Goal: Contribute content: Contribute content

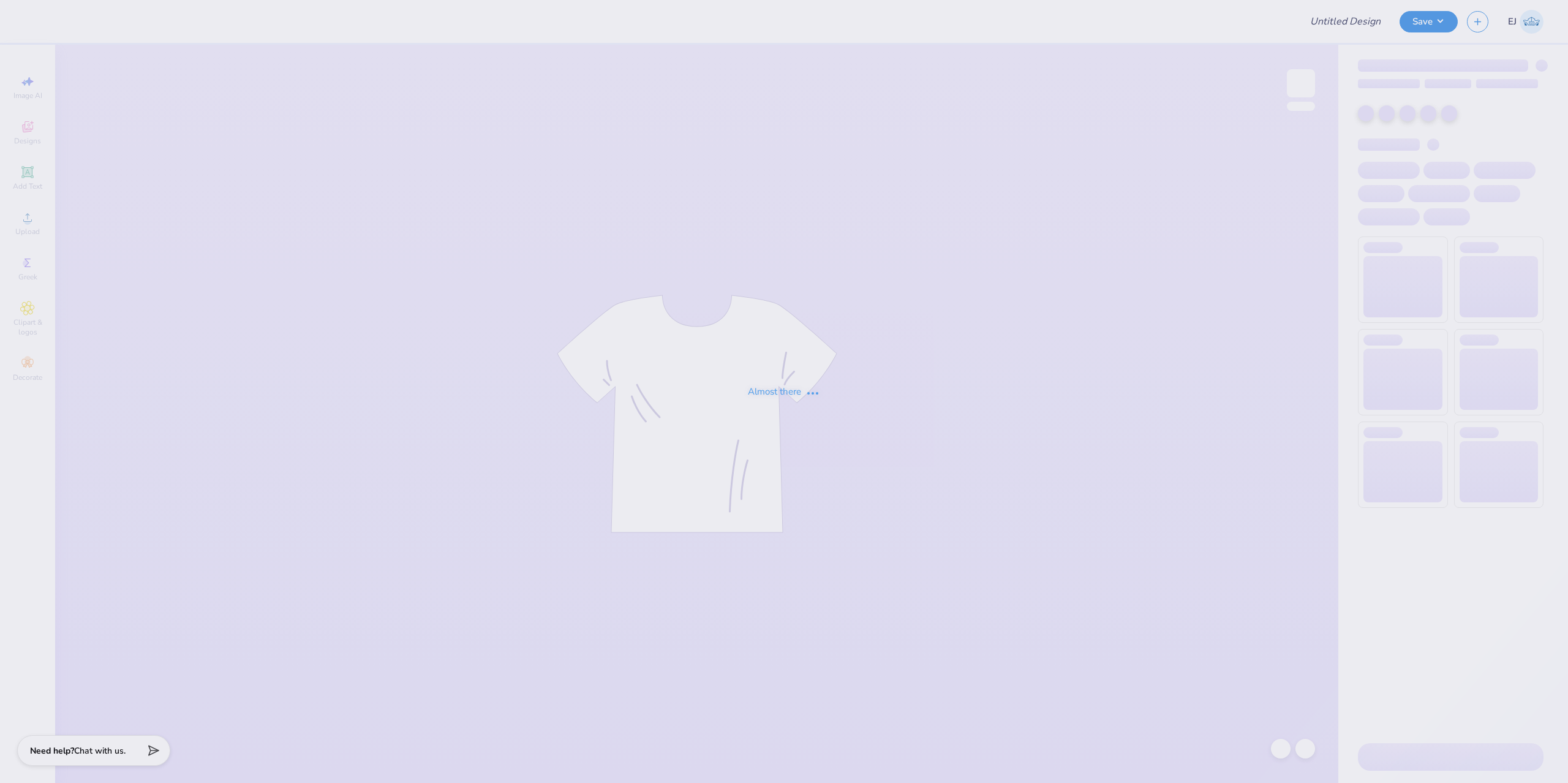
type input "KASA Fall merch"
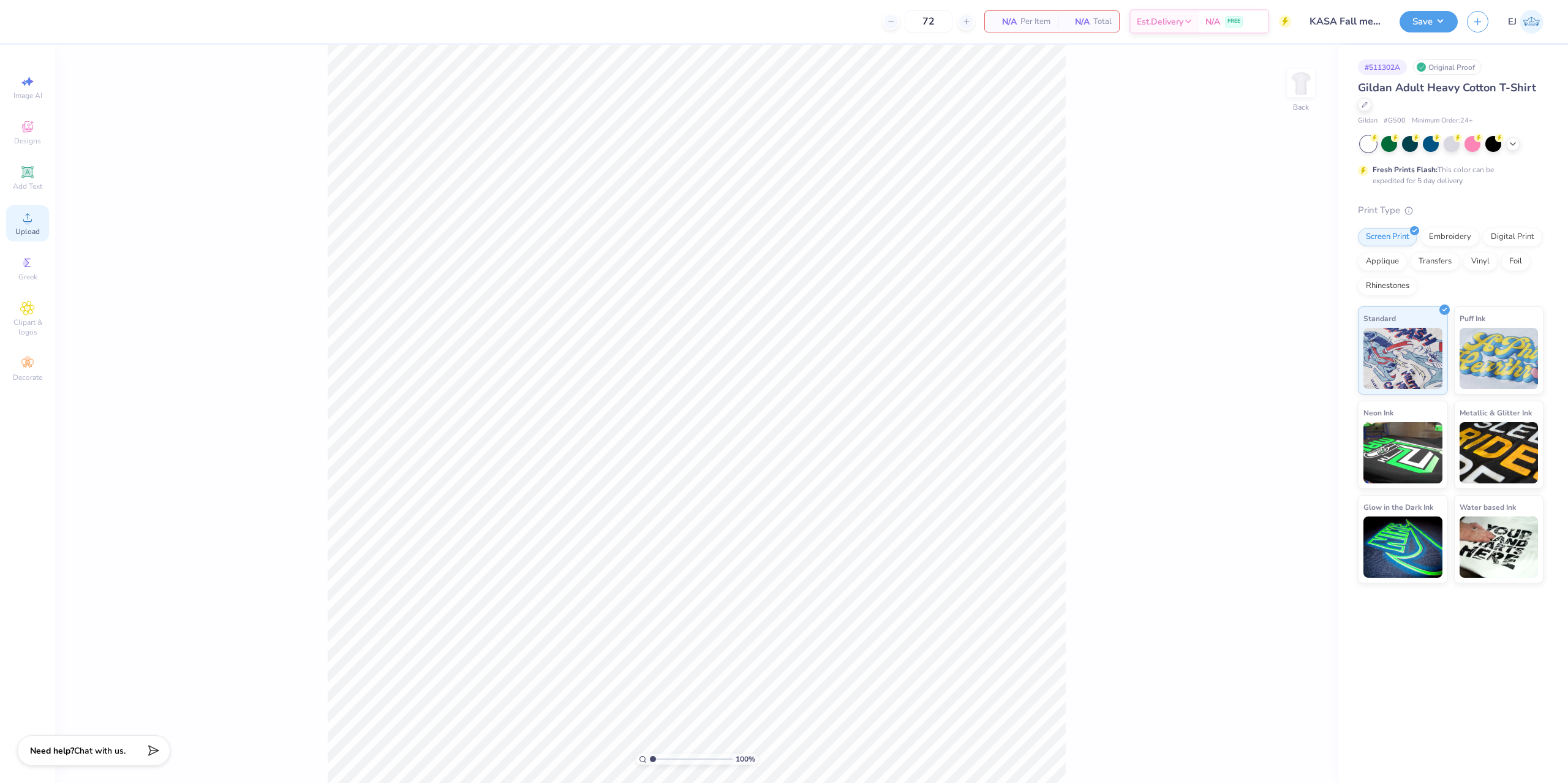
click at [36, 236] on div "Upload" at bounding box center [27, 223] width 43 height 36
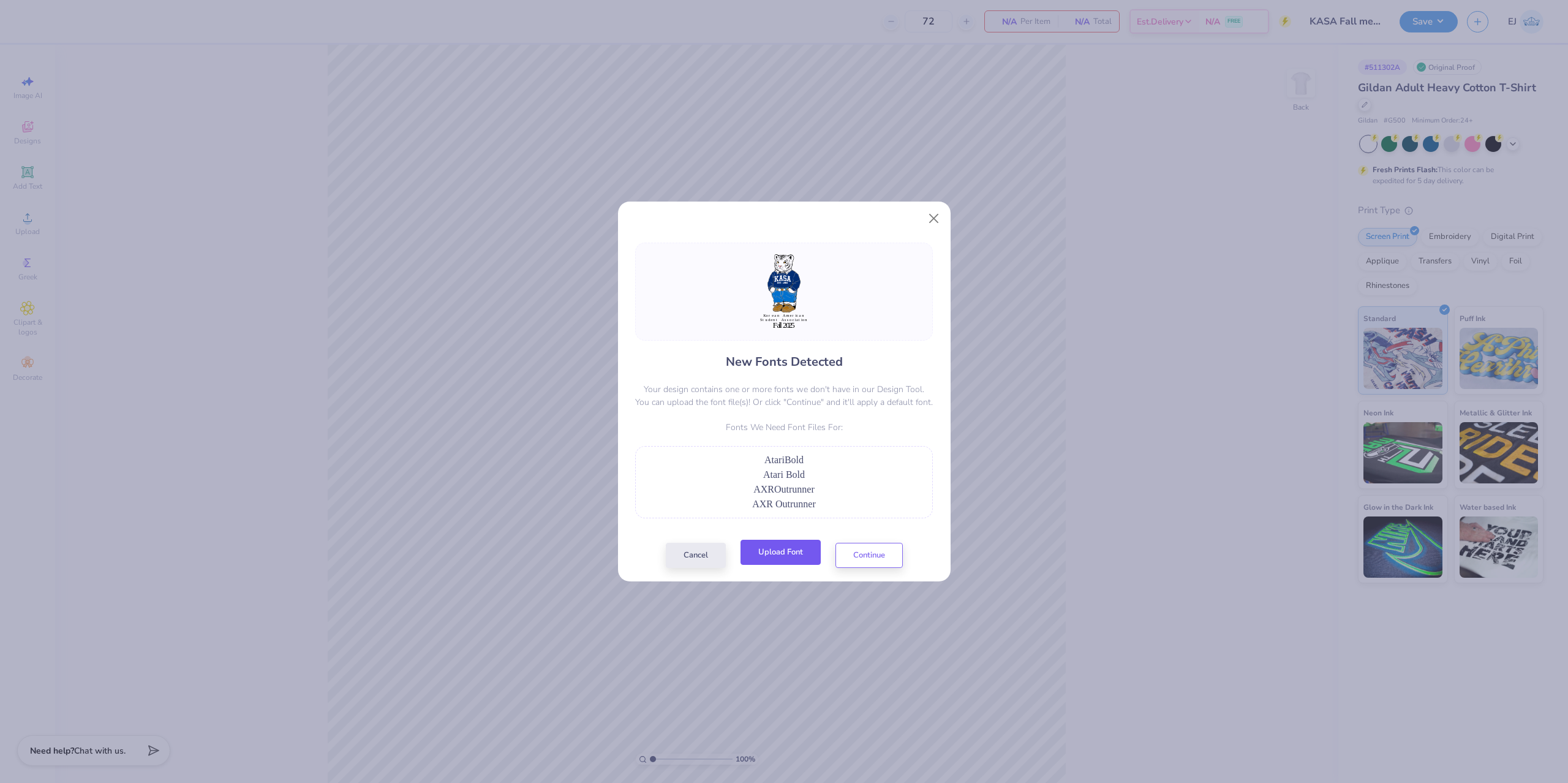
click at [795, 554] on button "Upload Font" at bounding box center [780, 552] width 80 height 25
click at [781, 542] on button "Upload Font" at bounding box center [780, 552] width 80 height 25
click at [761, 553] on button "Upload Font" at bounding box center [780, 552] width 80 height 25
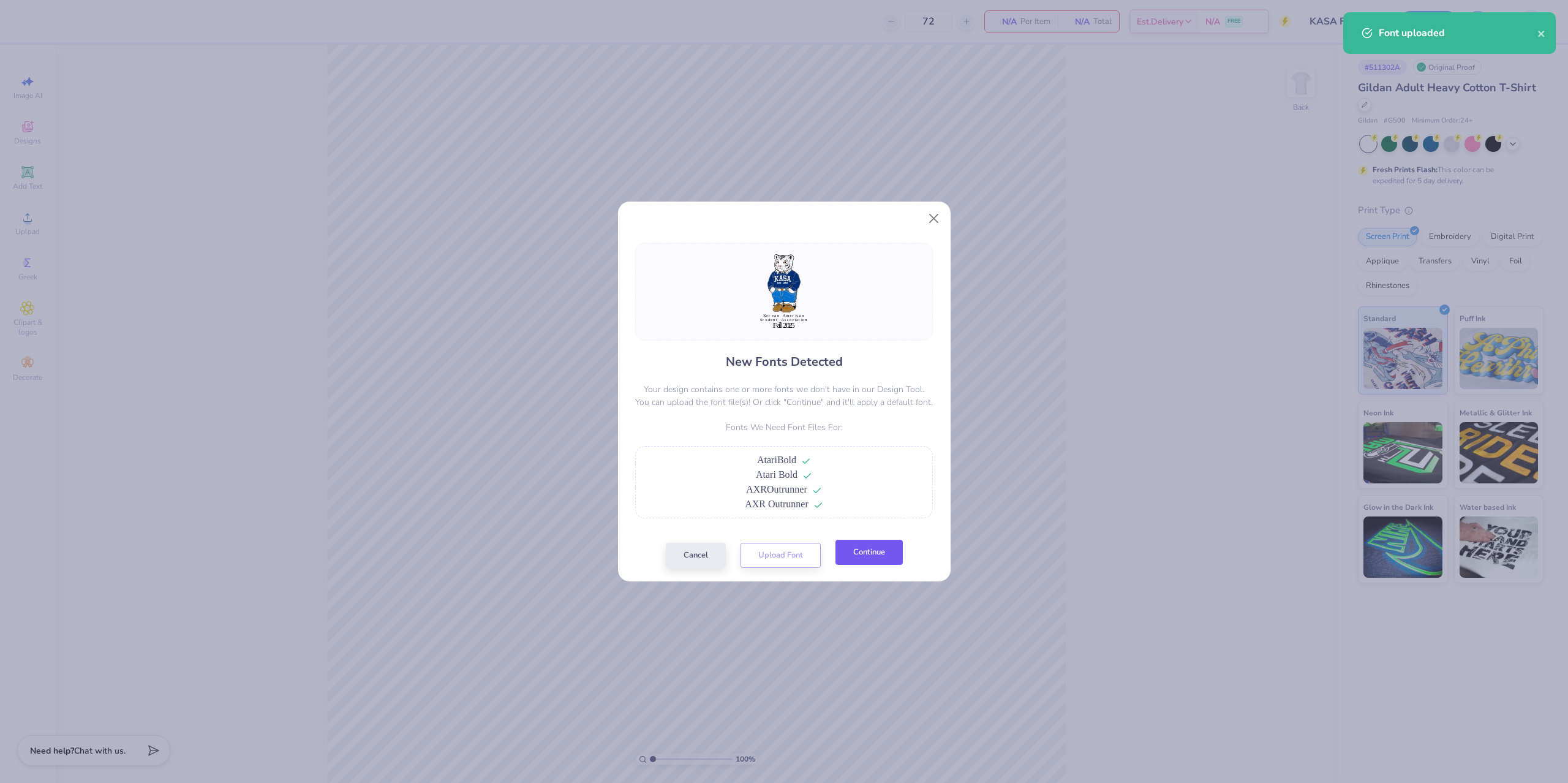
click at [899, 546] on button "Continue" at bounding box center [870, 552] width 67 height 25
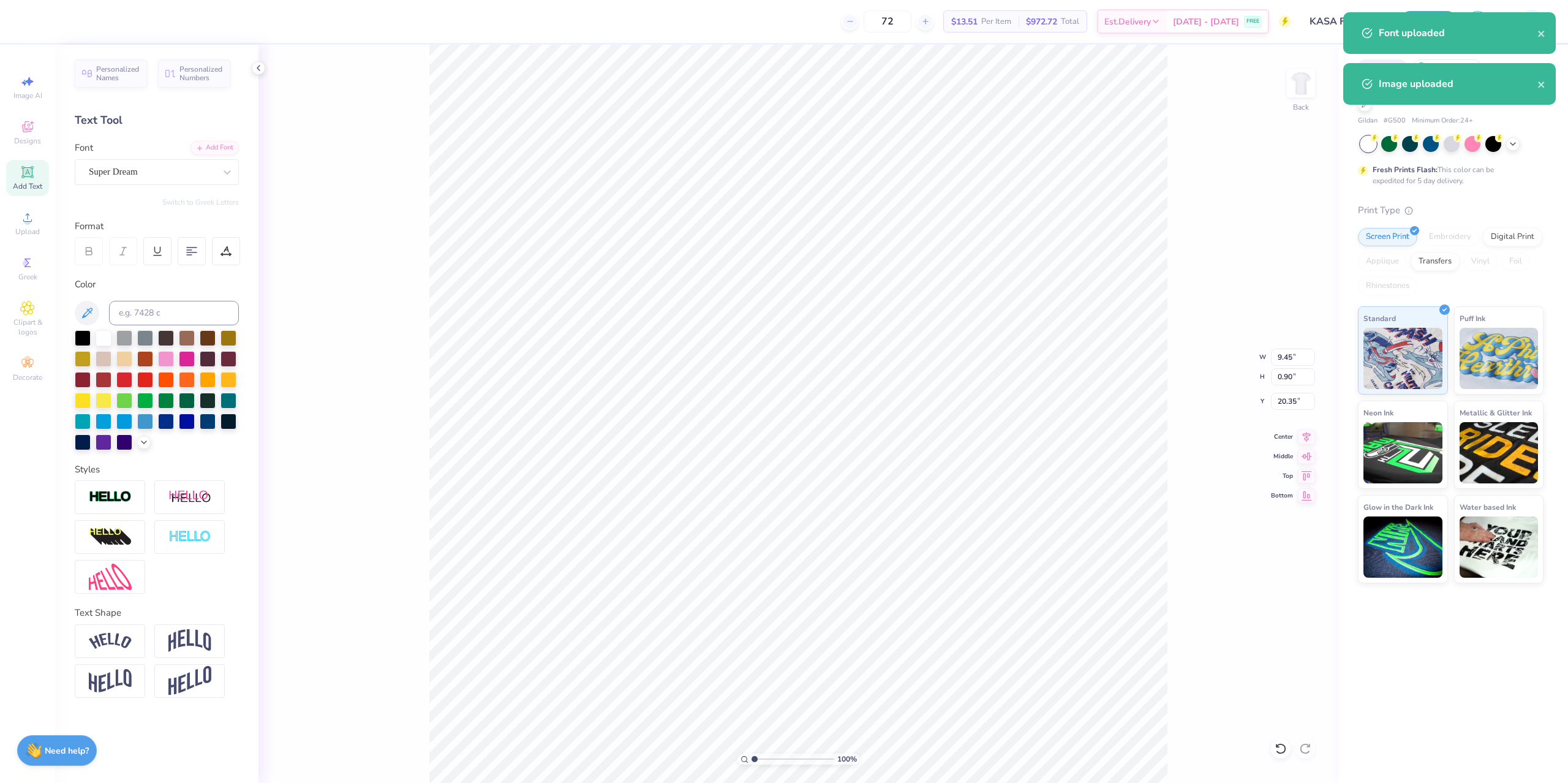
click at [157, 172] on div "Super Dream" at bounding box center [152, 172] width 129 height 19
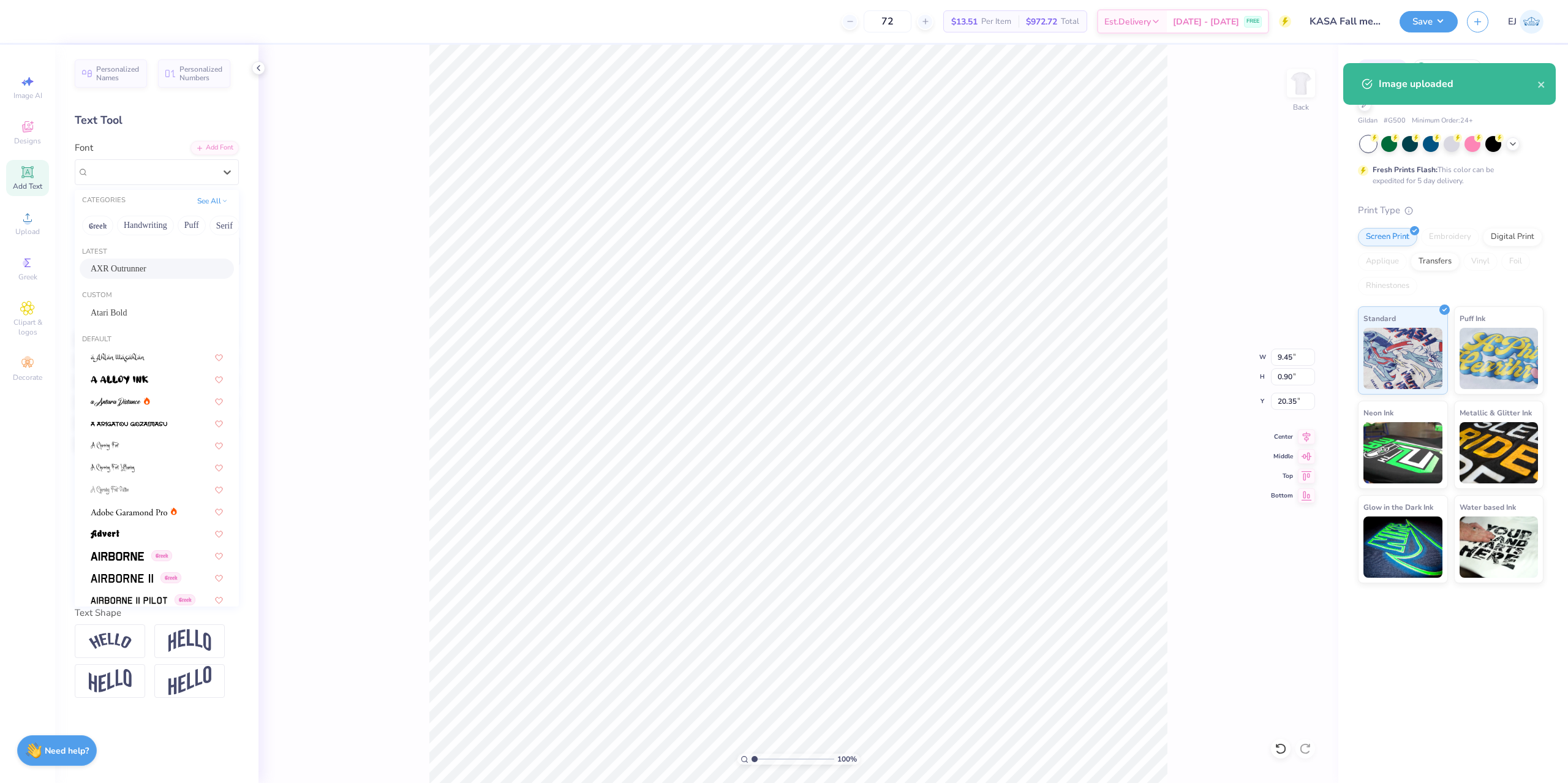
click at [169, 271] on div "AXR Outrunner" at bounding box center [157, 269] width 132 height 13
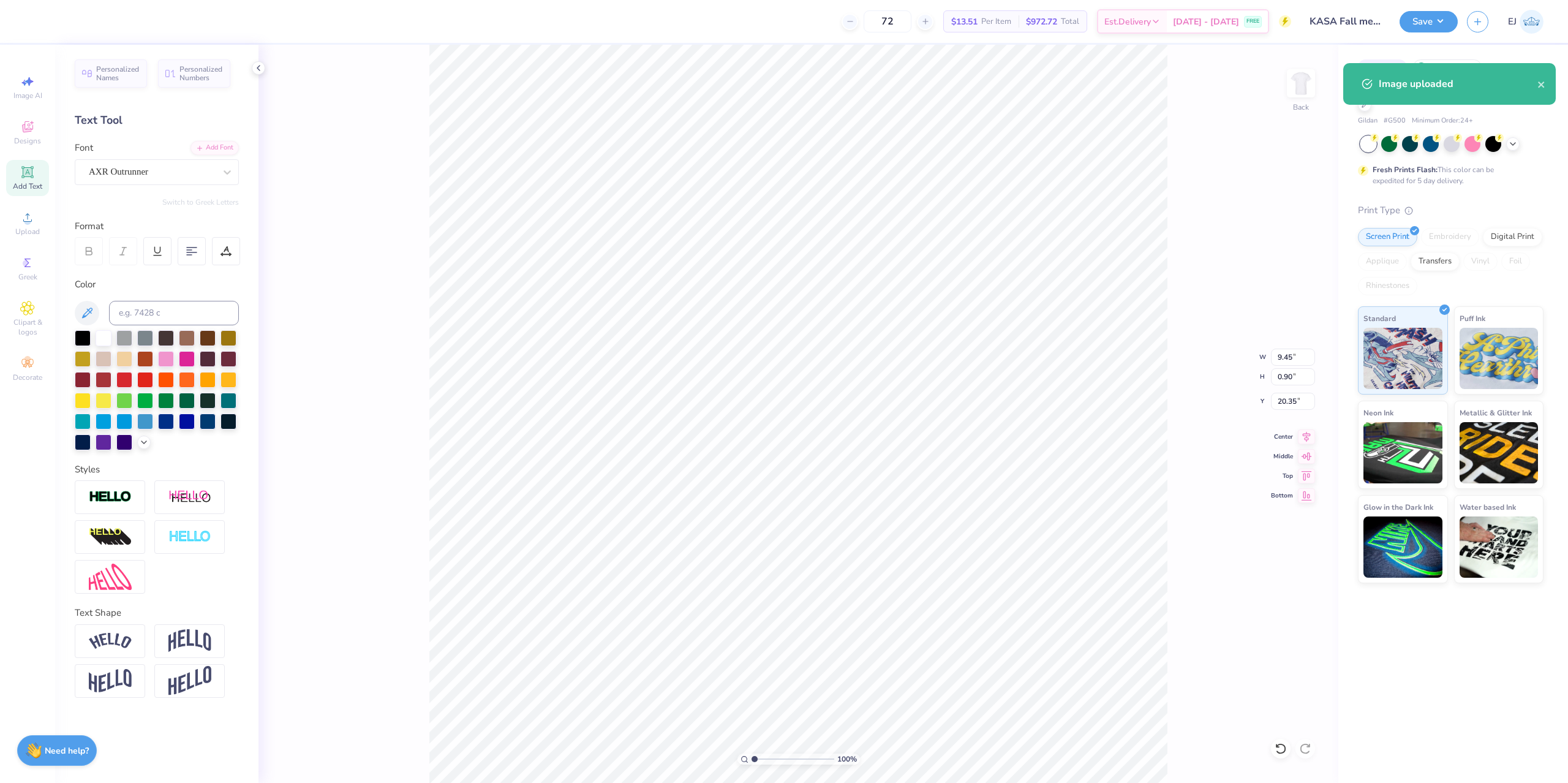
type input "3.89"
type input "0.97"
type input "20.39"
click at [115, 171] on div "AXR Outrunner" at bounding box center [152, 172] width 129 height 19
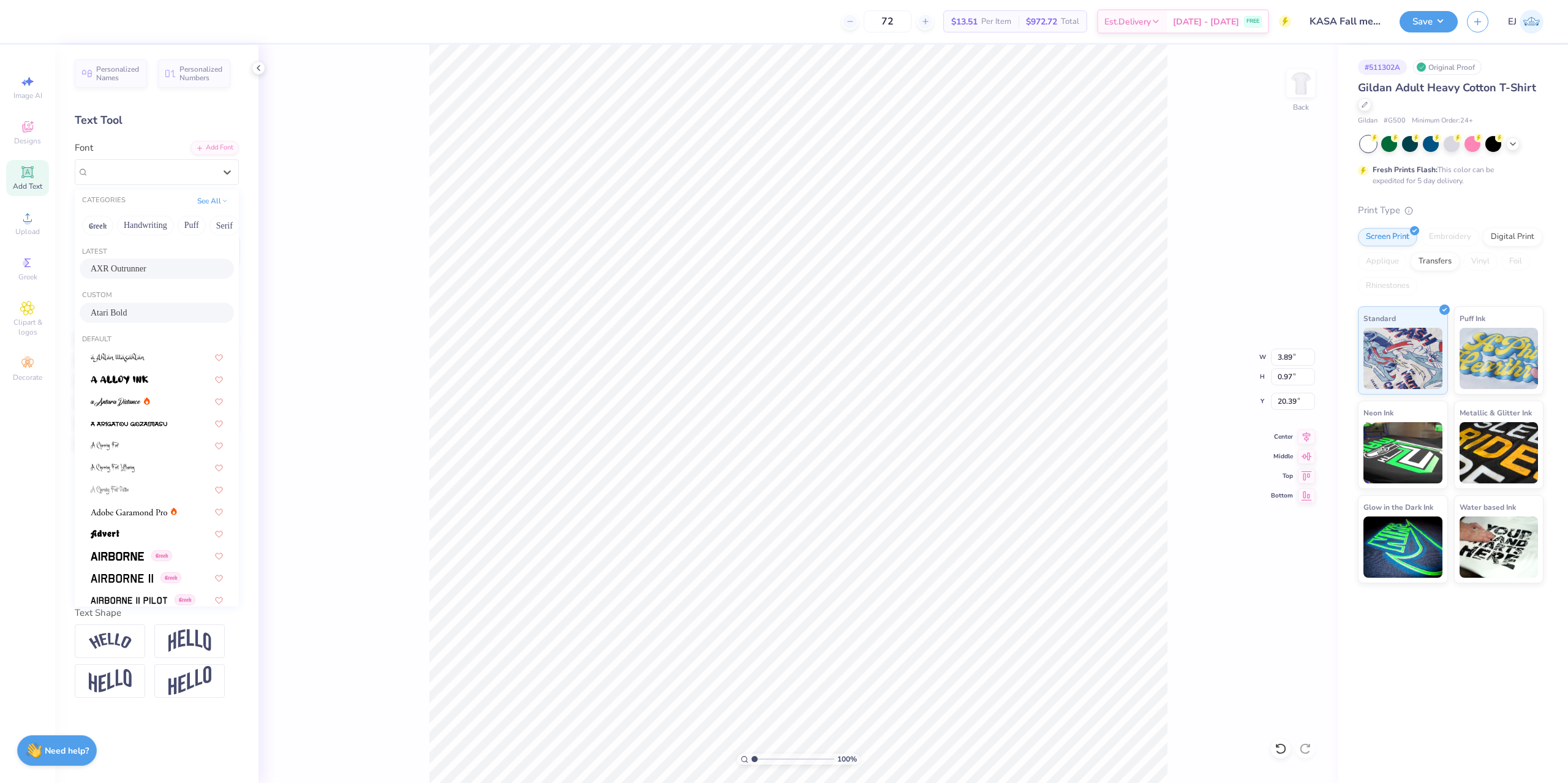
click at [148, 306] on div "Atari Bold" at bounding box center [157, 313] width 154 height 20
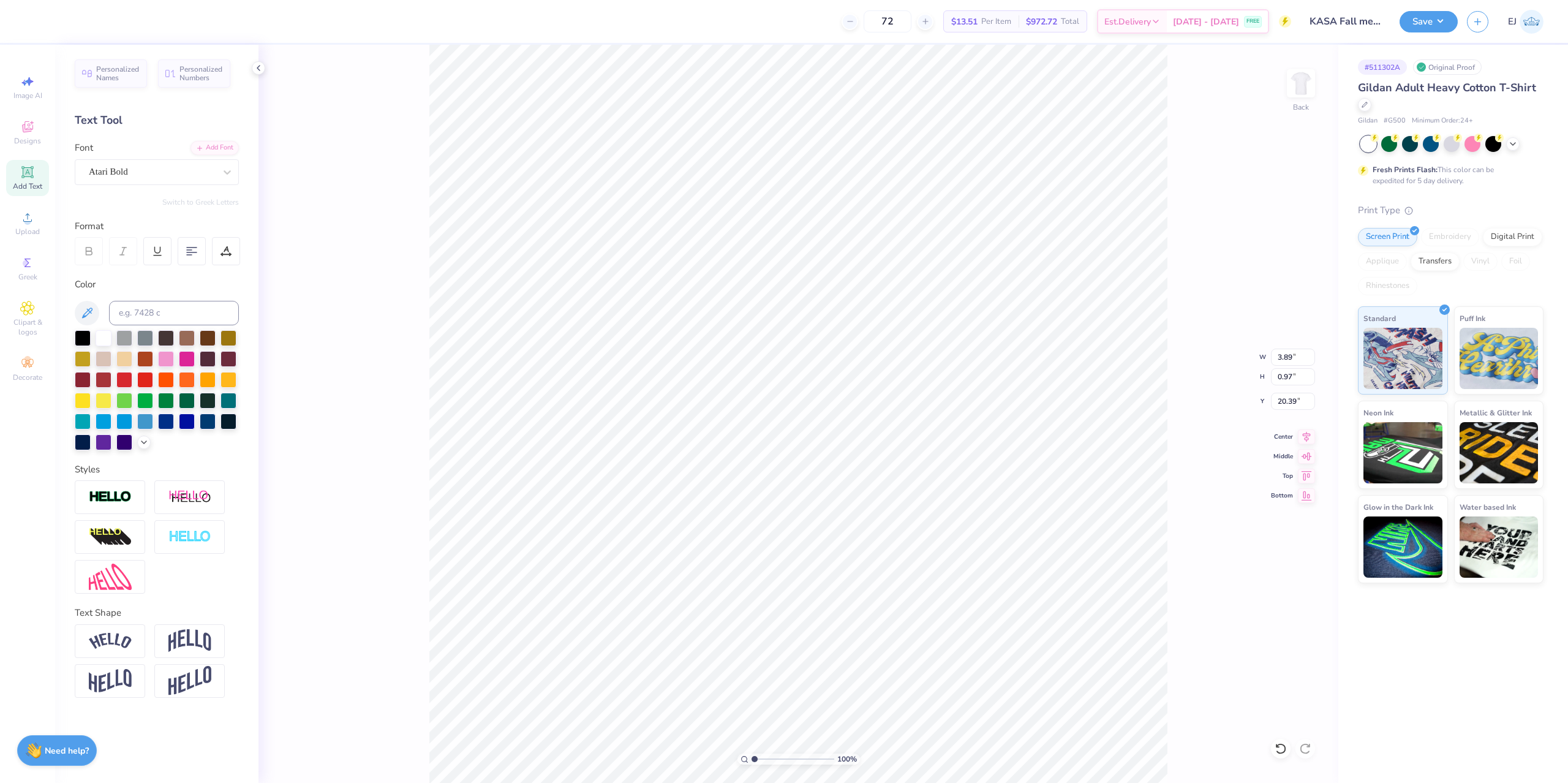
type input "12.72"
type input "1.05"
type input "20.35"
type input "11.22"
type input "0.90"
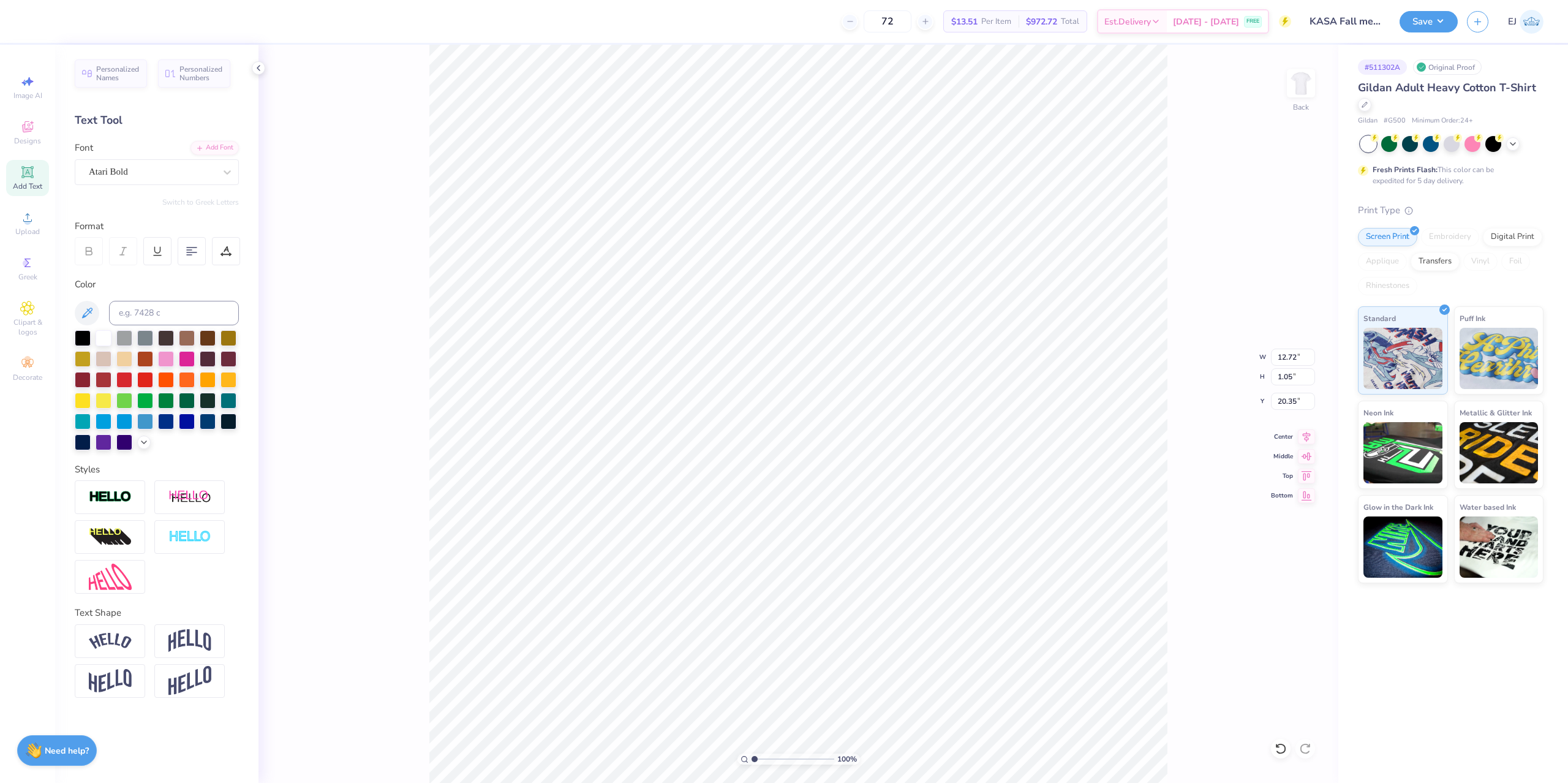
type input "21.67"
click at [202, 176] on div "Super Dream" at bounding box center [152, 172] width 129 height 19
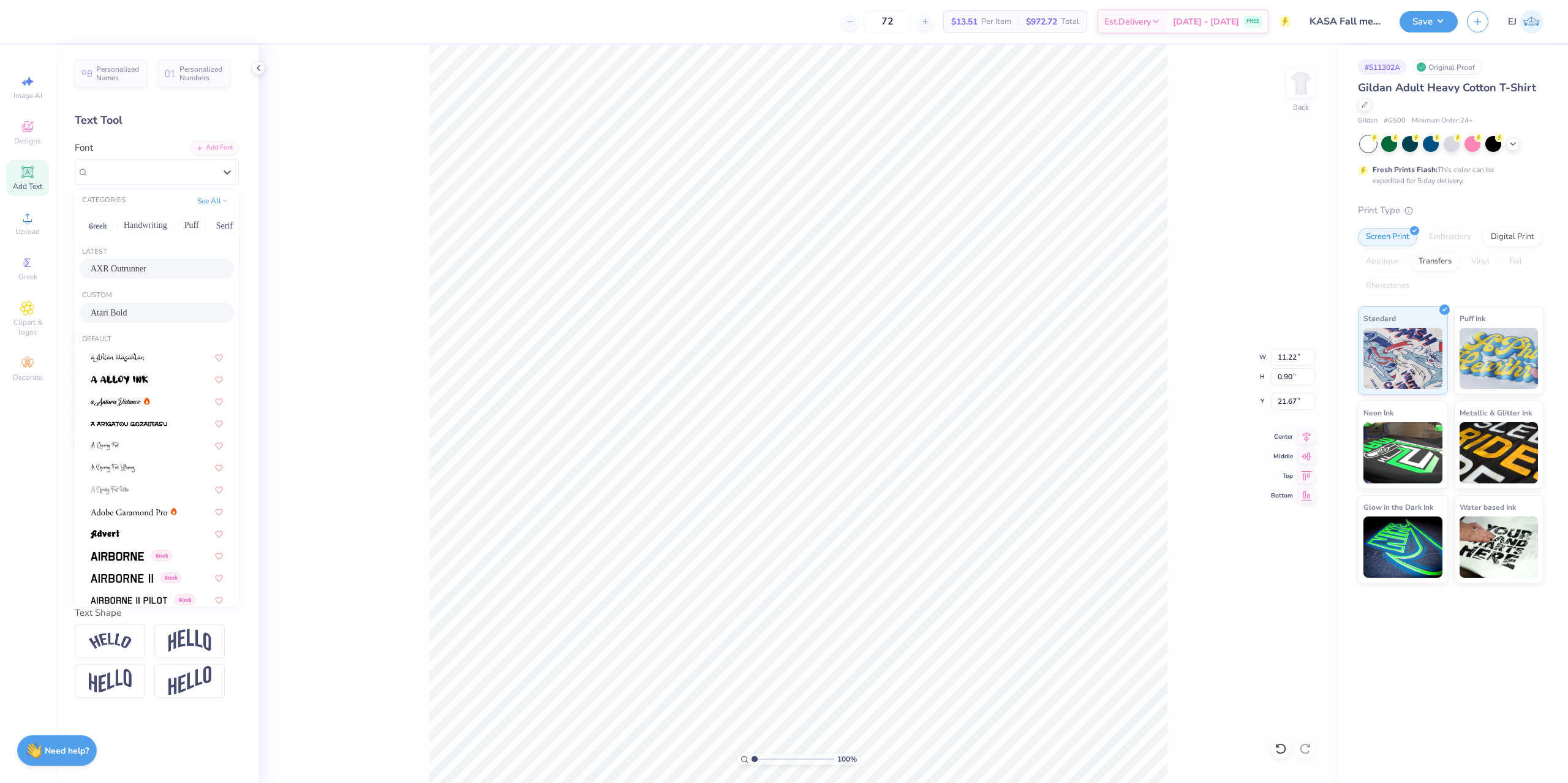
click at [188, 304] on div "Atari Bold" at bounding box center [157, 313] width 154 height 20
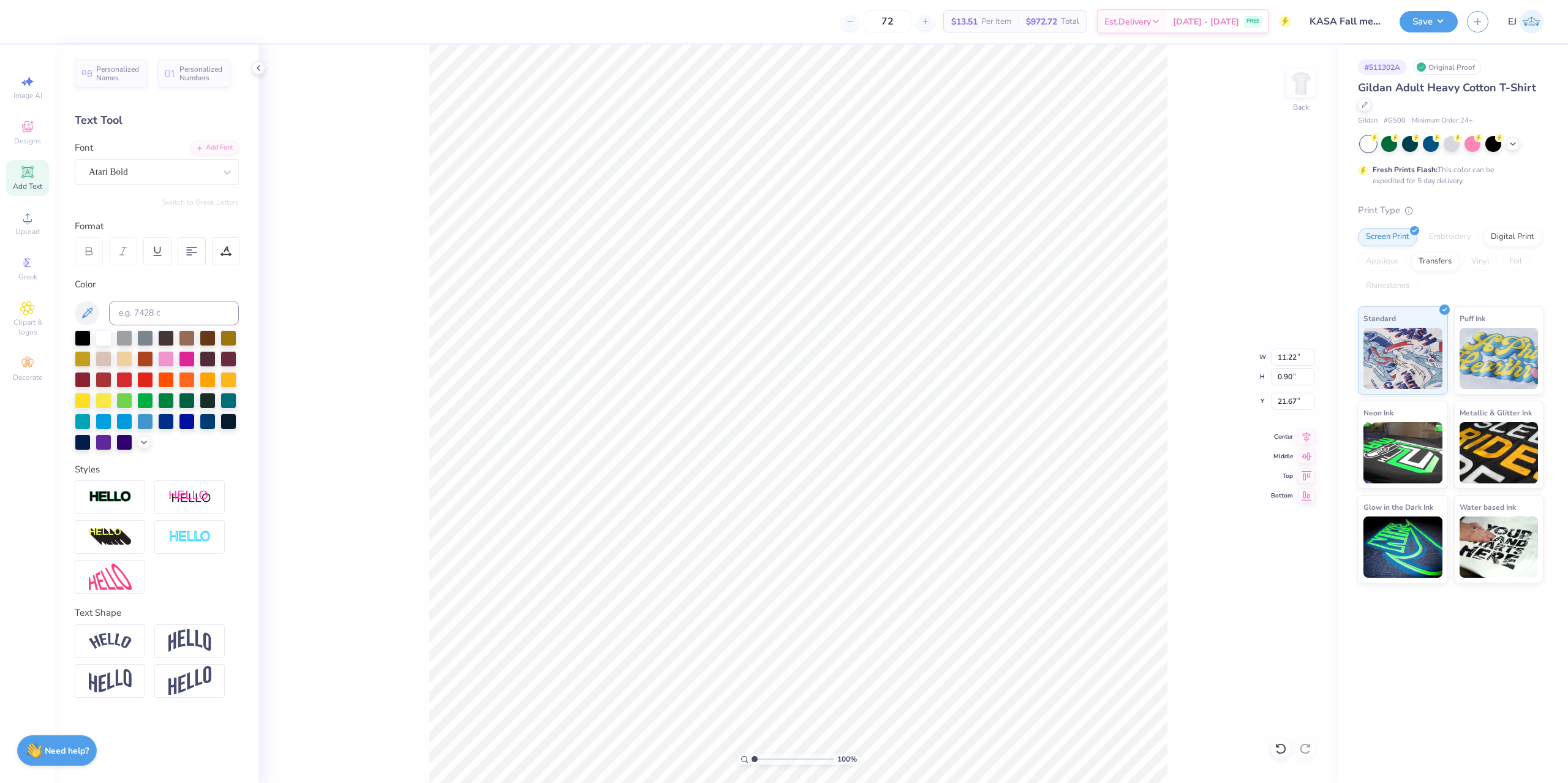
type input "14.66"
type input "1.05"
type input "12.72"
type input "20.35"
click at [1303, 437] on icon at bounding box center [1306, 435] width 17 height 15
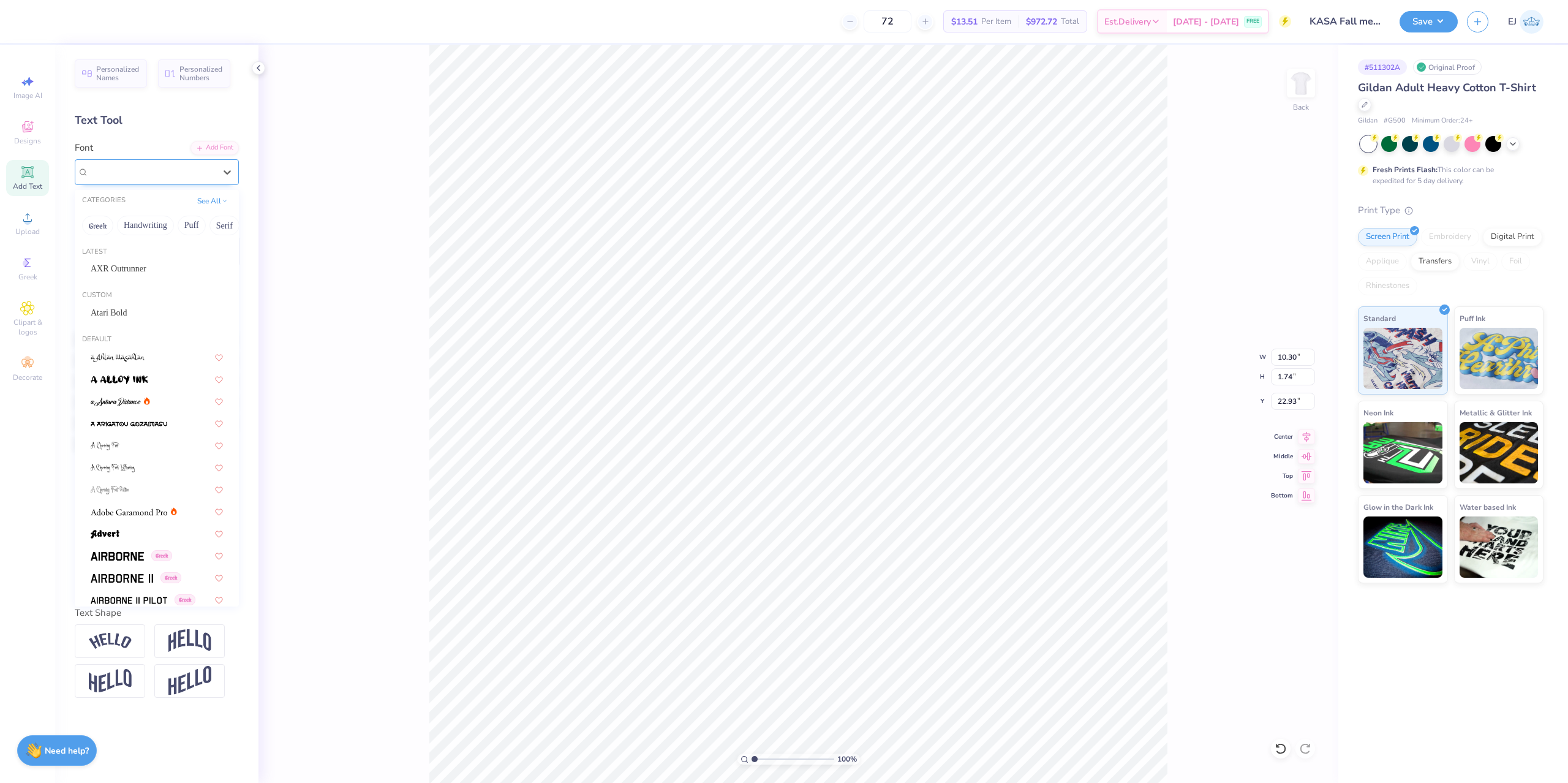
click at [178, 177] on div "Super Dream" at bounding box center [157, 172] width 164 height 25
click at [132, 267] on div "AXR Outrunner" at bounding box center [157, 269] width 132 height 13
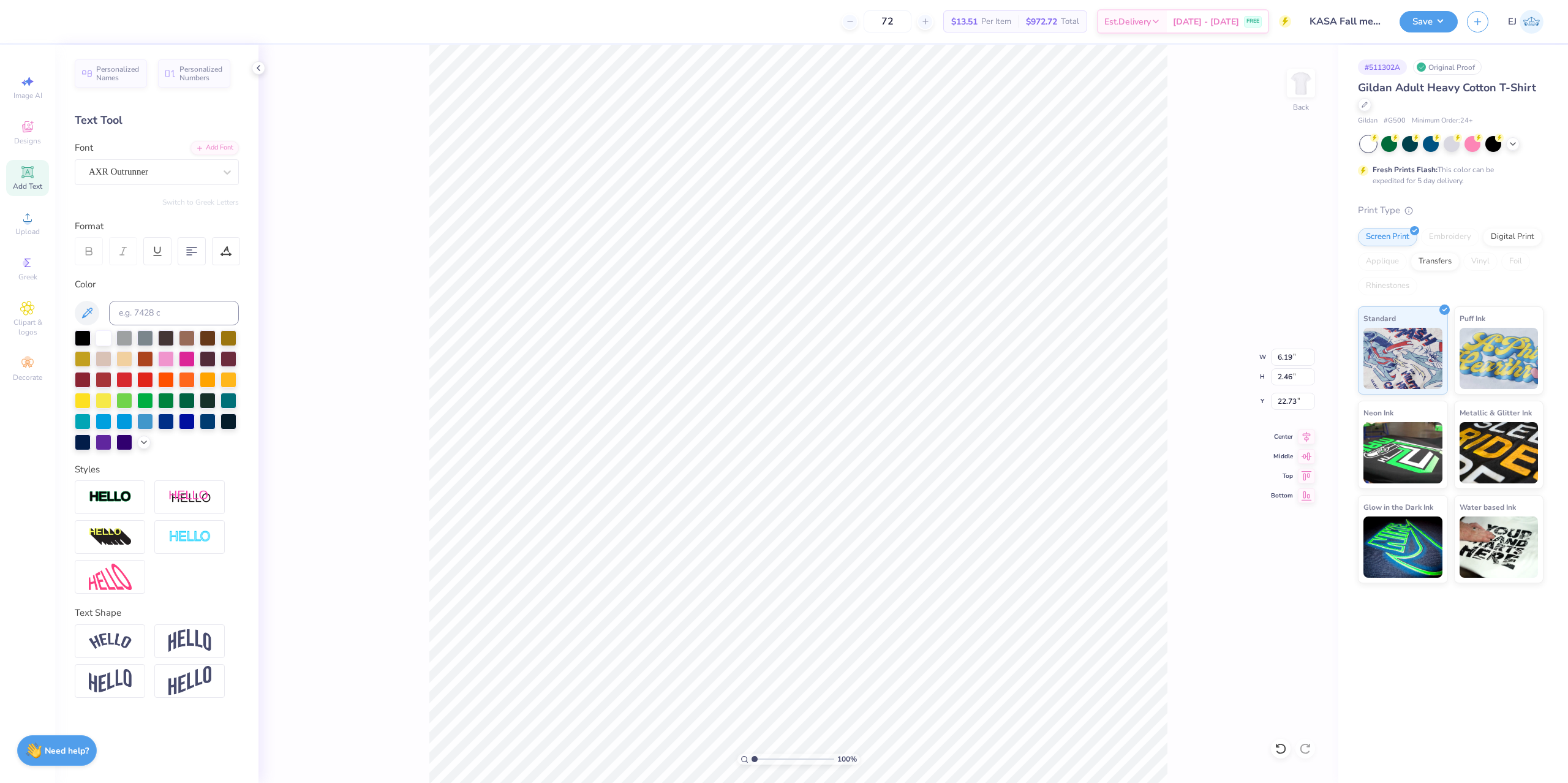
type input "6.19"
type input "2.46"
type input "22.73"
click at [1306, 435] on icon at bounding box center [1306, 435] width 17 height 15
click at [1285, 381] on input "23.36" at bounding box center [1293, 376] width 44 height 17
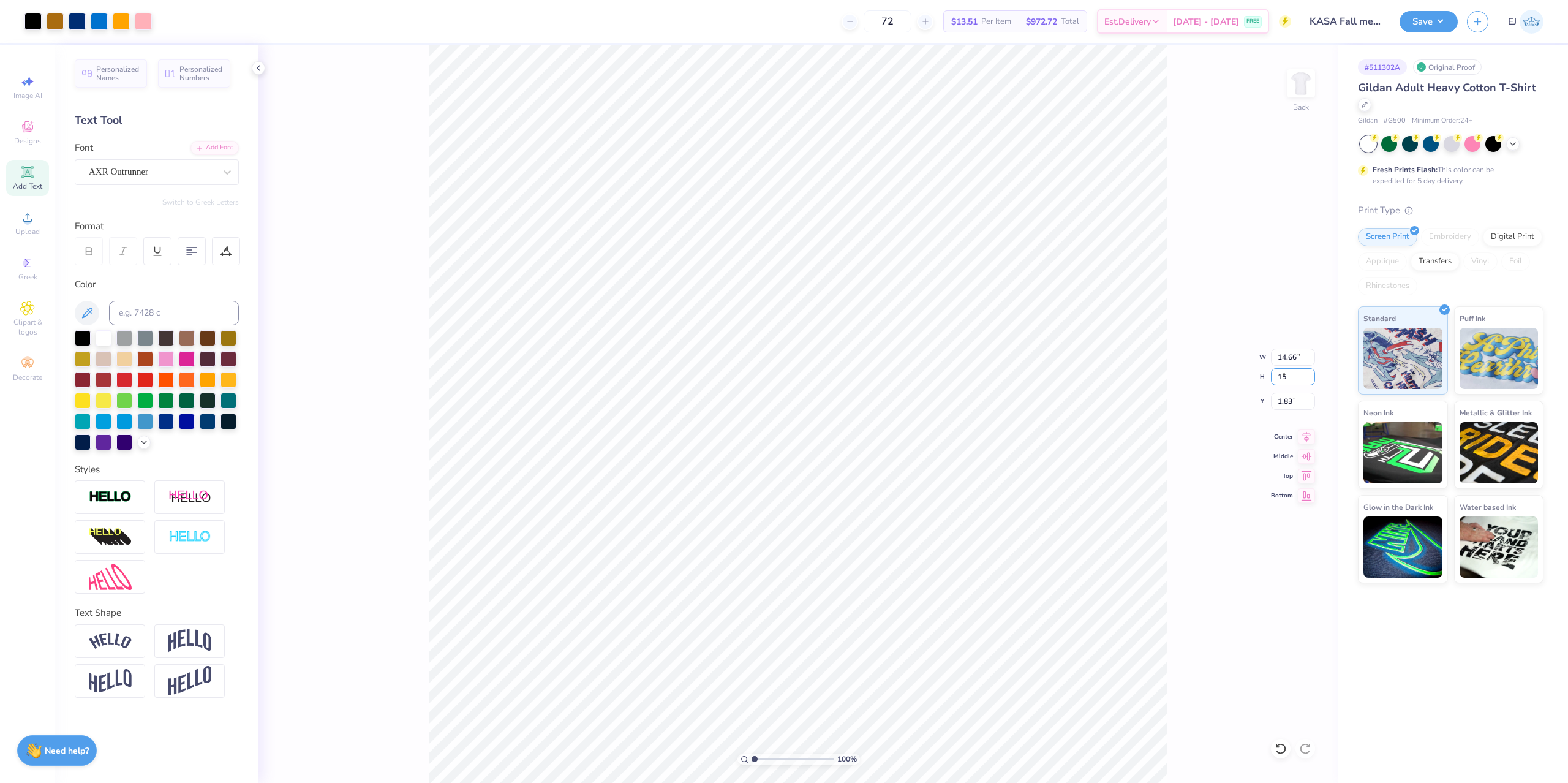
type input "15"
type input "9.41"
type input "15.00"
type input "3.00"
click at [1432, 24] on button "Save" at bounding box center [1429, 20] width 58 height 22
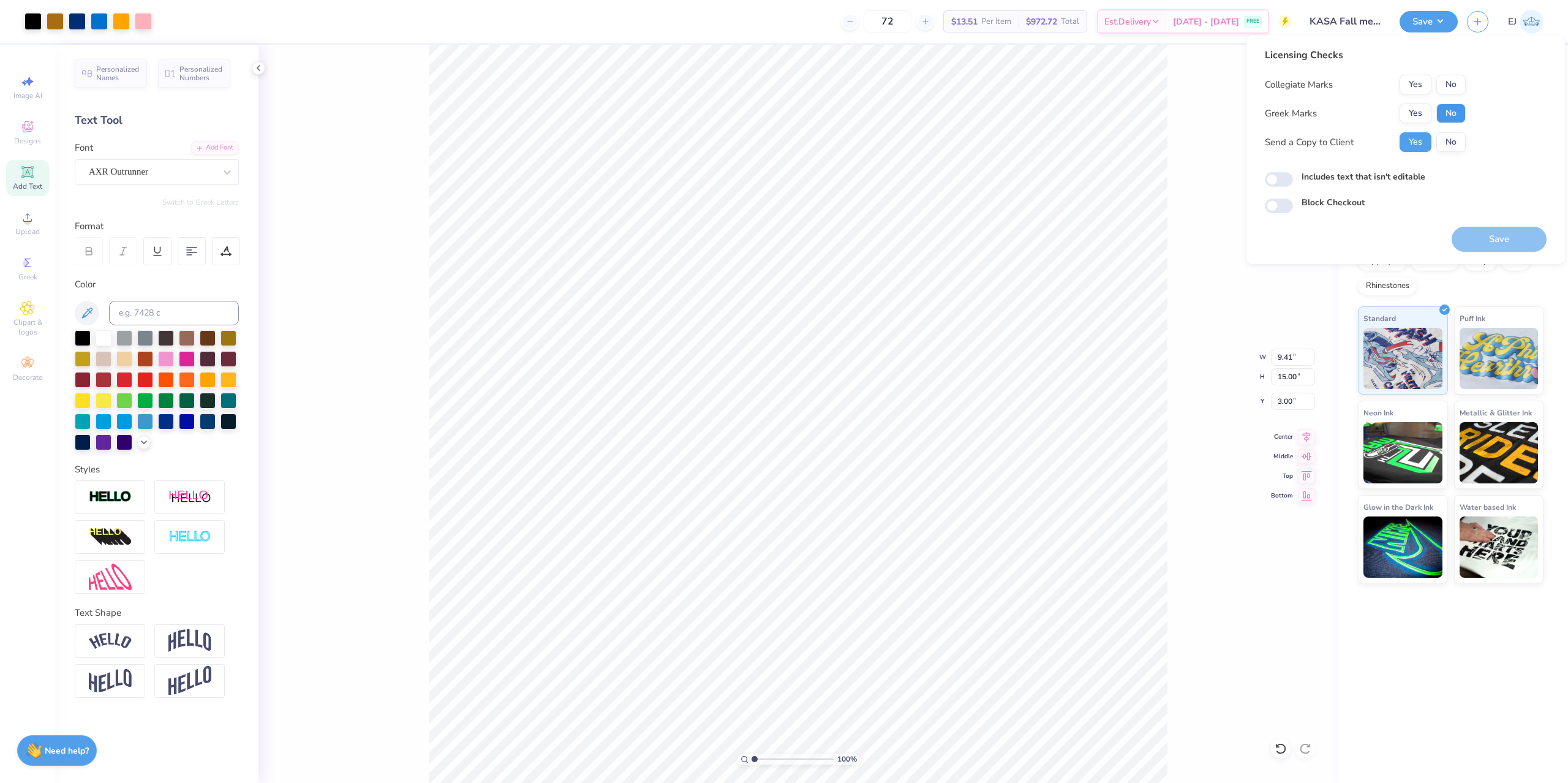
click at [1439, 115] on button "No" at bounding box center [1451, 113] width 29 height 20
click at [1448, 85] on button "No" at bounding box center [1451, 84] width 29 height 20
click at [1475, 227] on button "Save" at bounding box center [1499, 239] width 95 height 25
